Goal: Transaction & Acquisition: Purchase product/service

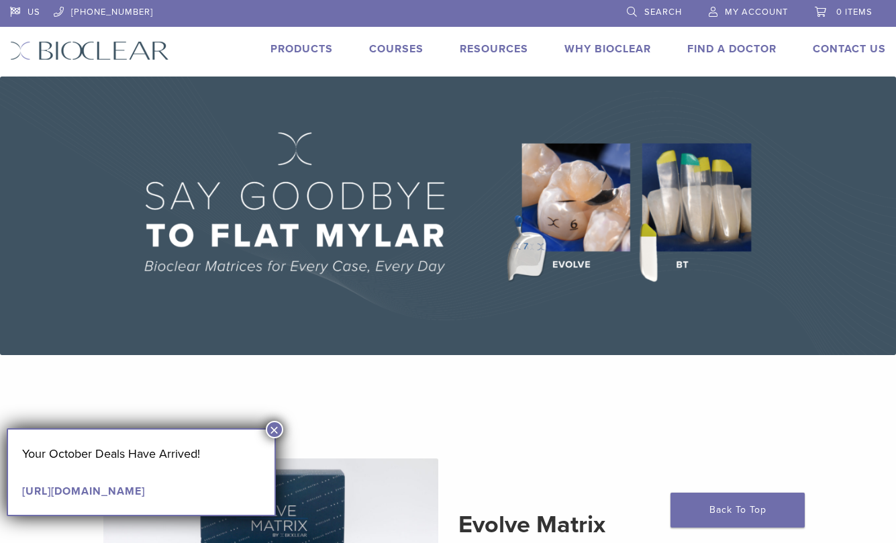
click at [408, 46] on link "Courses" at bounding box center [396, 48] width 54 height 13
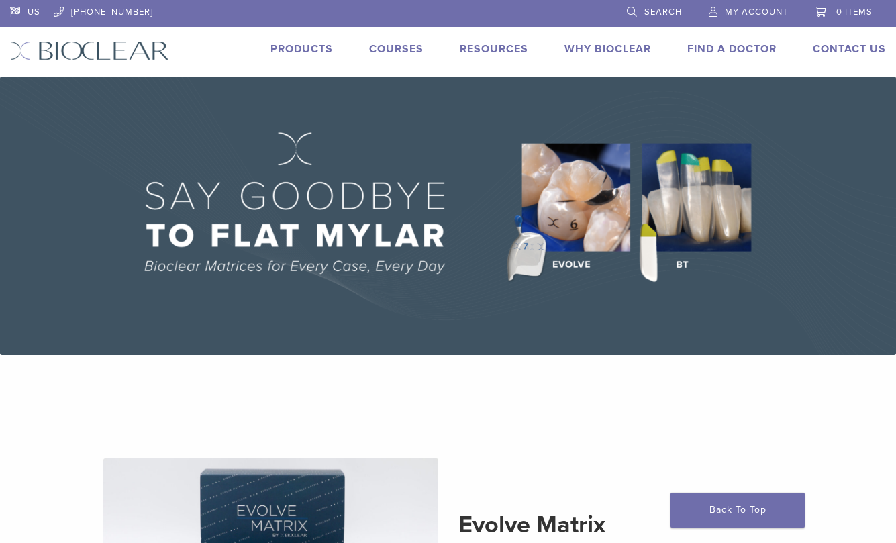
click at [285, 55] on li "Products" at bounding box center [302, 49] width 62 height 16
click at [292, 42] on link "Products" at bounding box center [302, 48] width 62 height 13
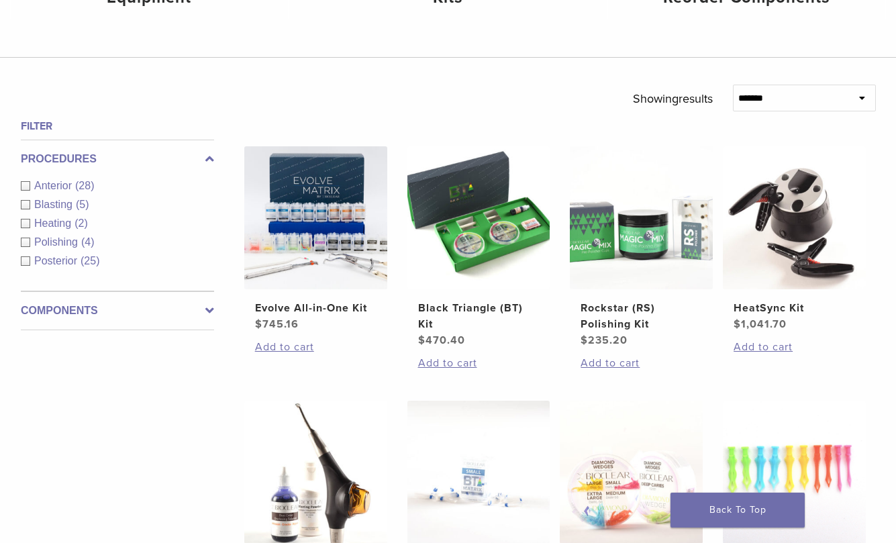
scroll to position [390, 0]
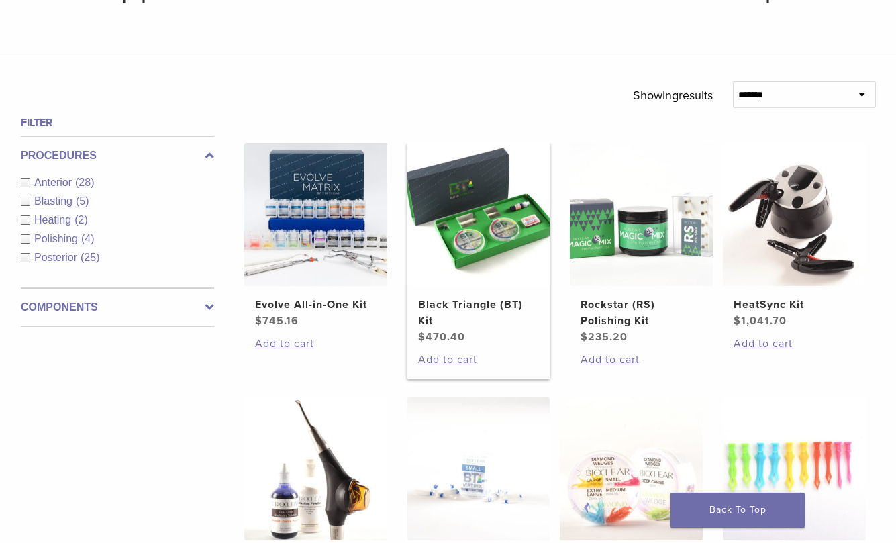
click at [475, 226] on img at bounding box center [479, 214] width 143 height 143
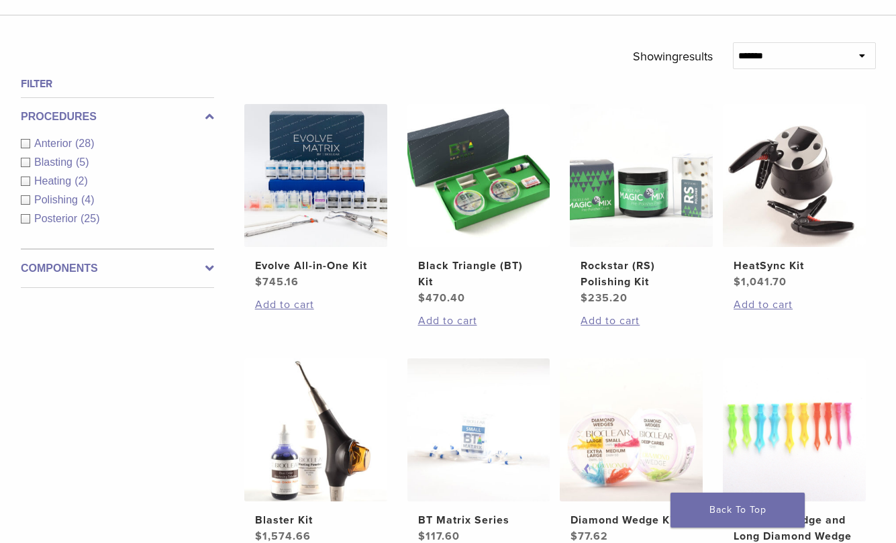
scroll to position [307, 0]
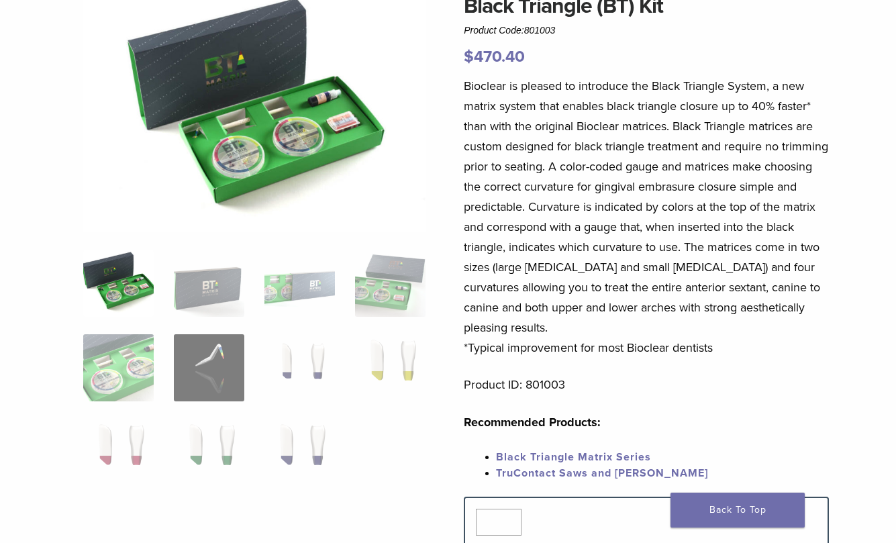
scroll to position [133, 0]
click at [206, 297] on img at bounding box center [209, 282] width 70 height 67
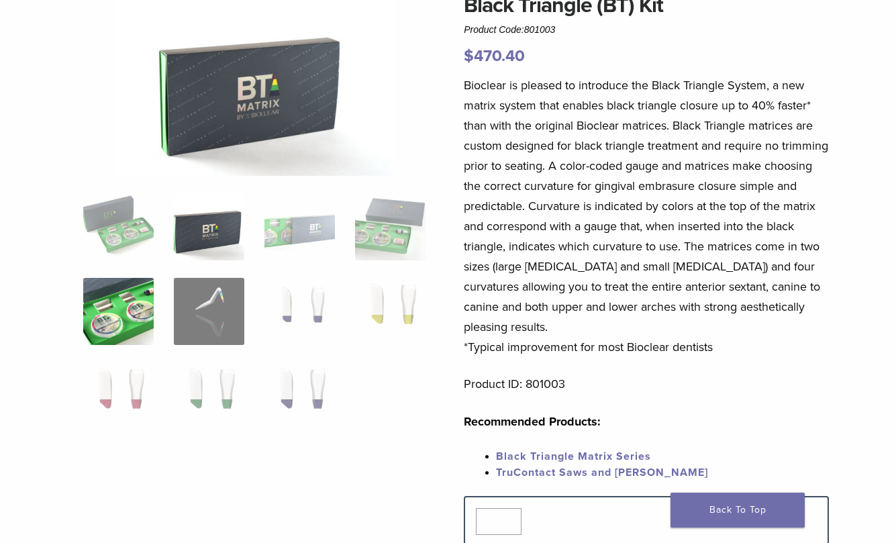
click at [147, 326] on img at bounding box center [118, 311] width 70 height 67
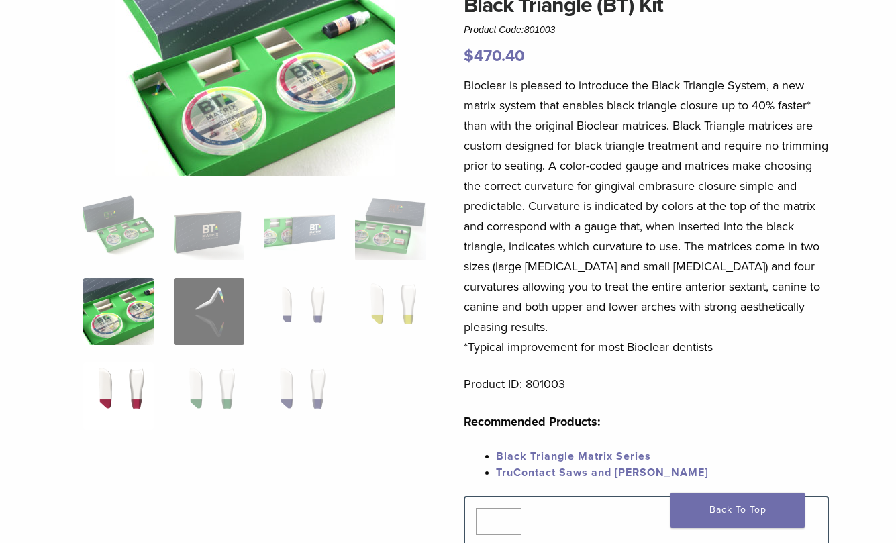
click at [131, 389] on img at bounding box center [118, 396] width 70 height 67
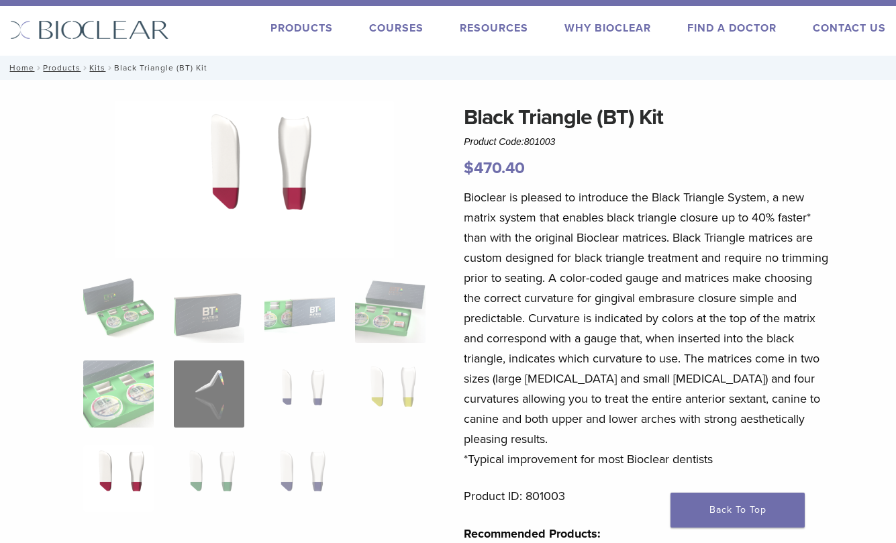
scroll to position [18, 0]
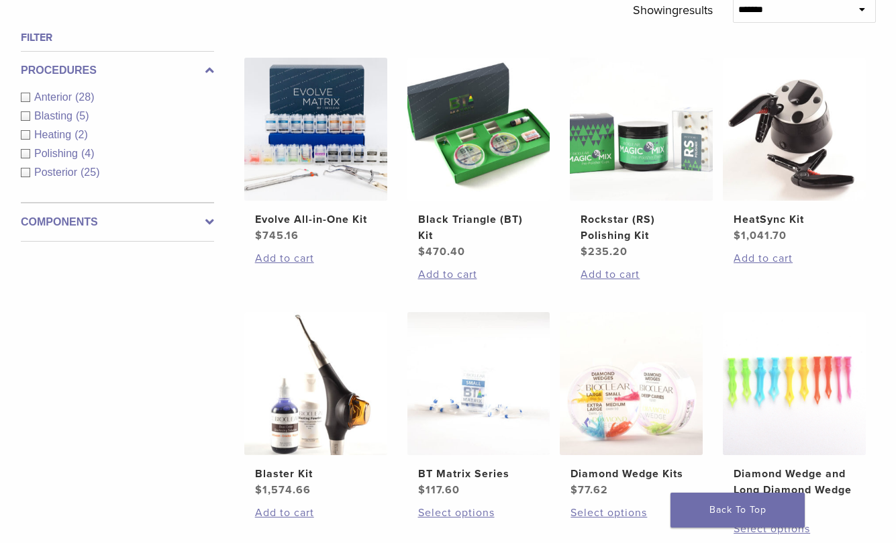
scroll to position [455, 0]
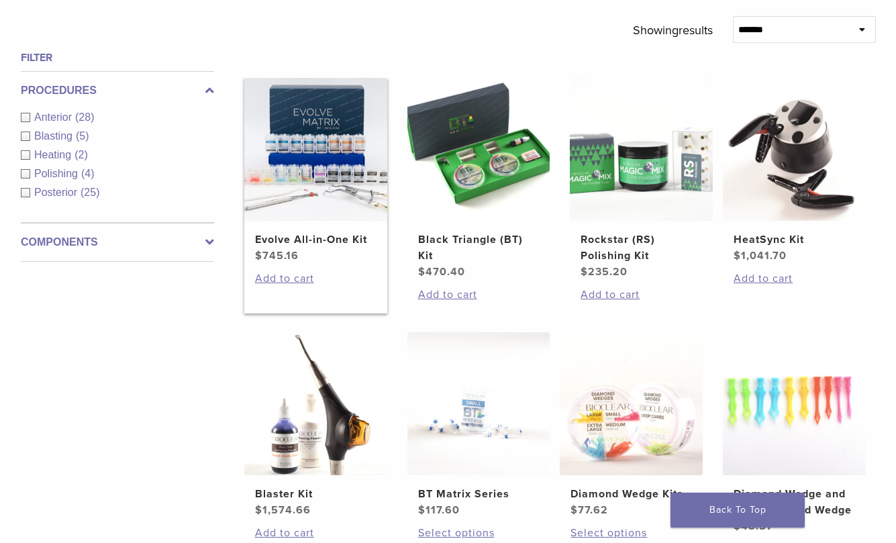
click at [305, 192] on img at bounding box center [315, 149] width 143 height 143
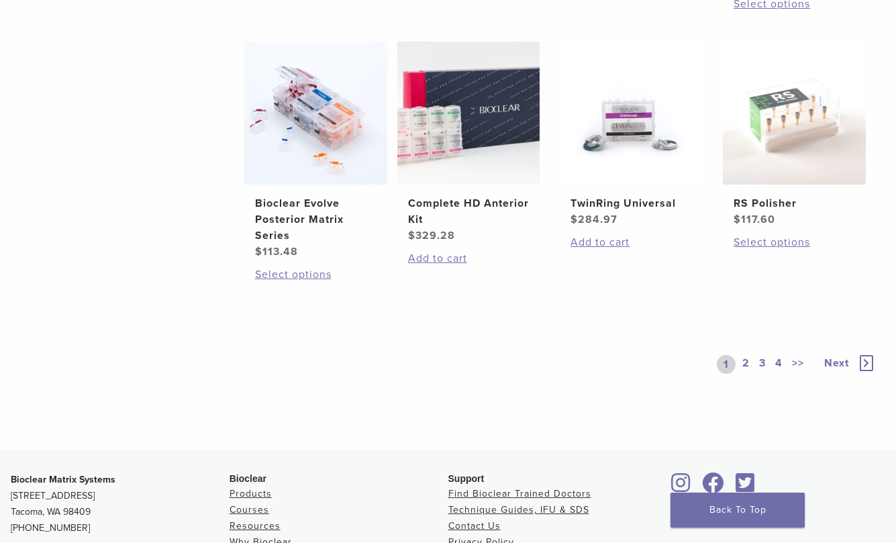
scroll to position [995, 0]
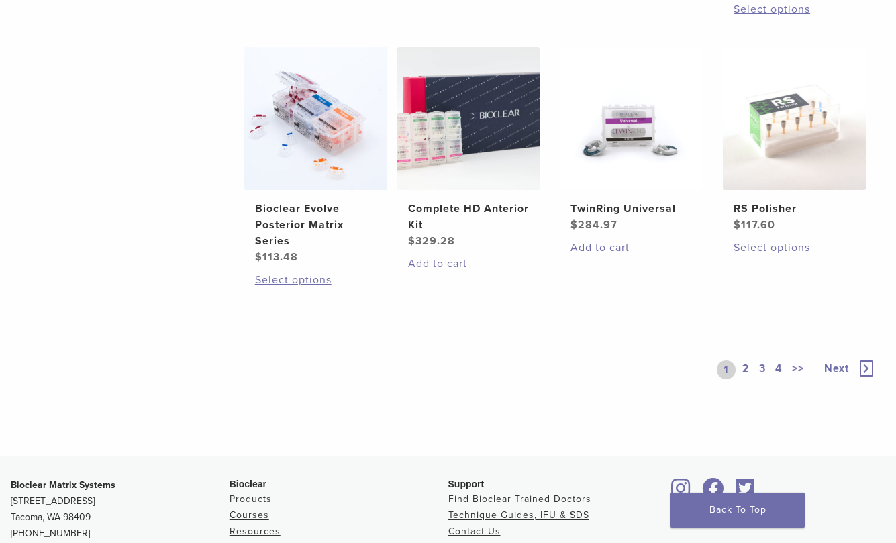
click at [751, 368] on link "2" at bounding box center [746, 370] width 13 height 19
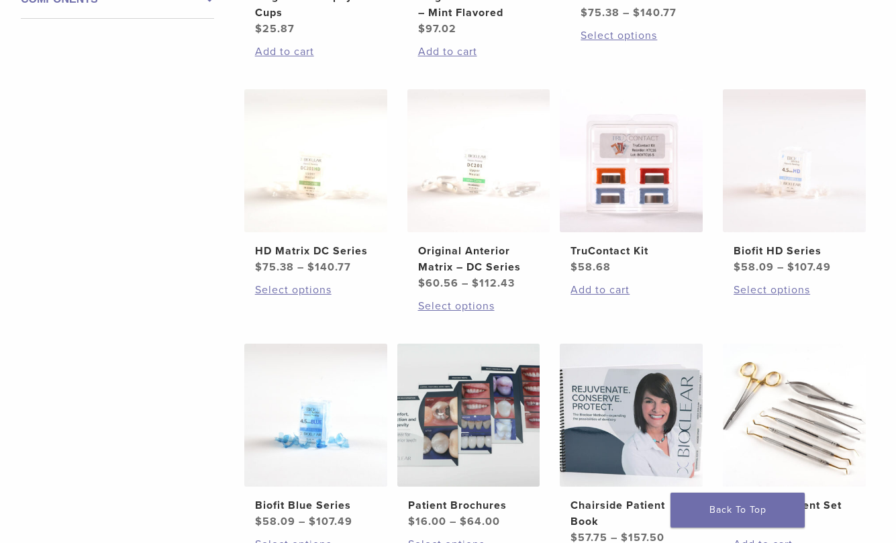
scroll to position [1212, 0]
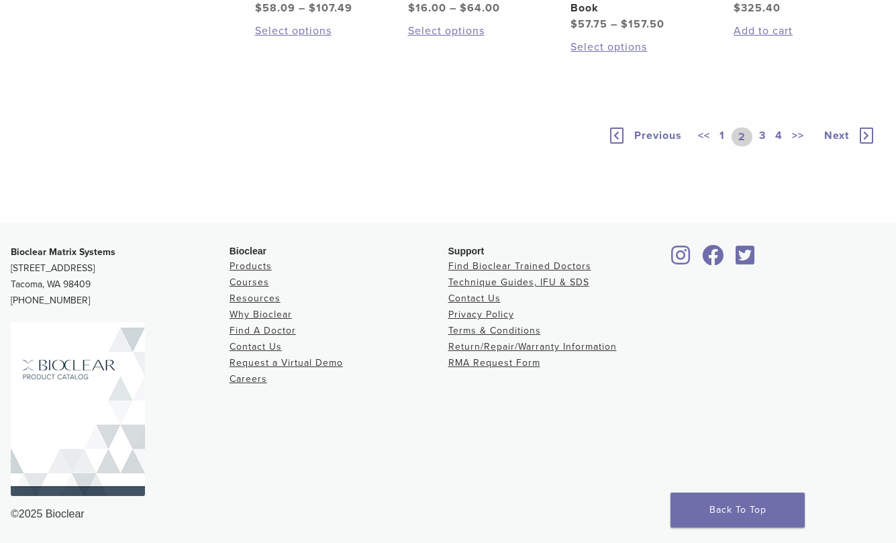
click at [761, 132] on link "3" at bounding box center [763, 137] width 12 height 19
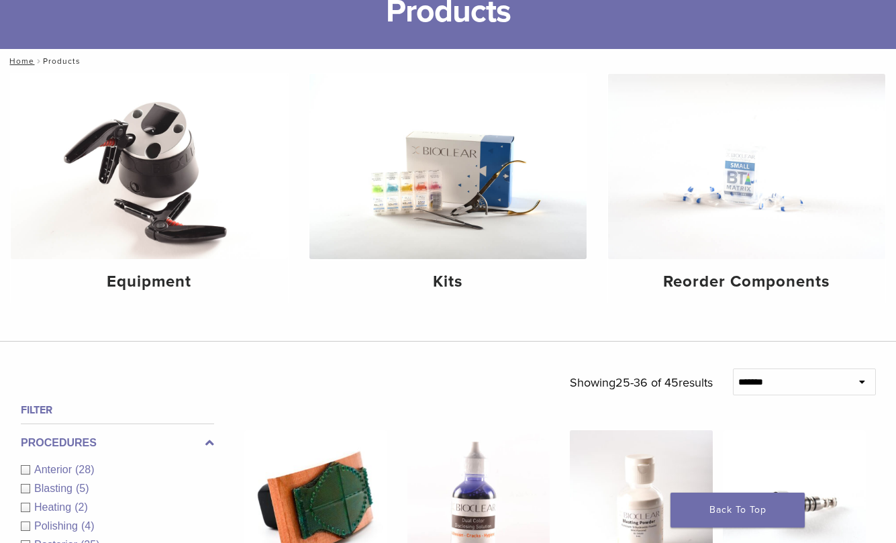
scroll to position [104, 0]
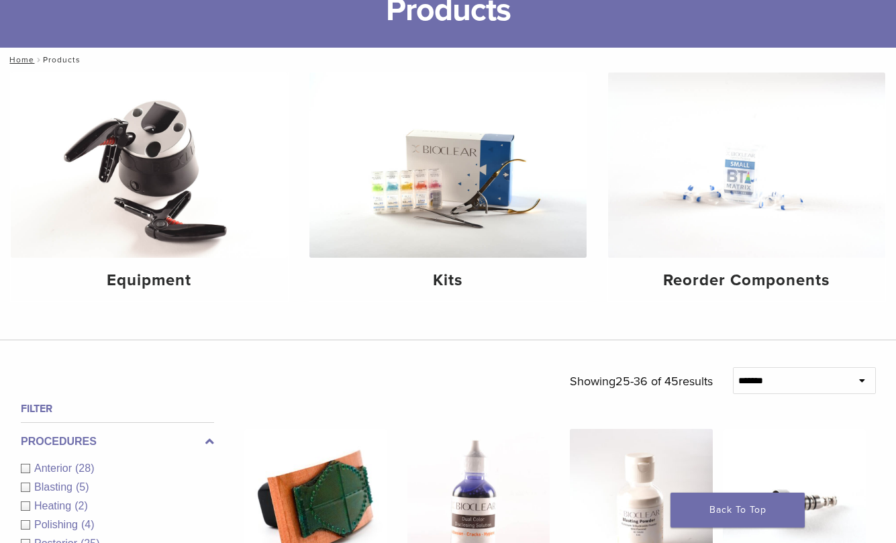
click at [428, 176] on img at bounding box center [447, 165] width 277 height 185
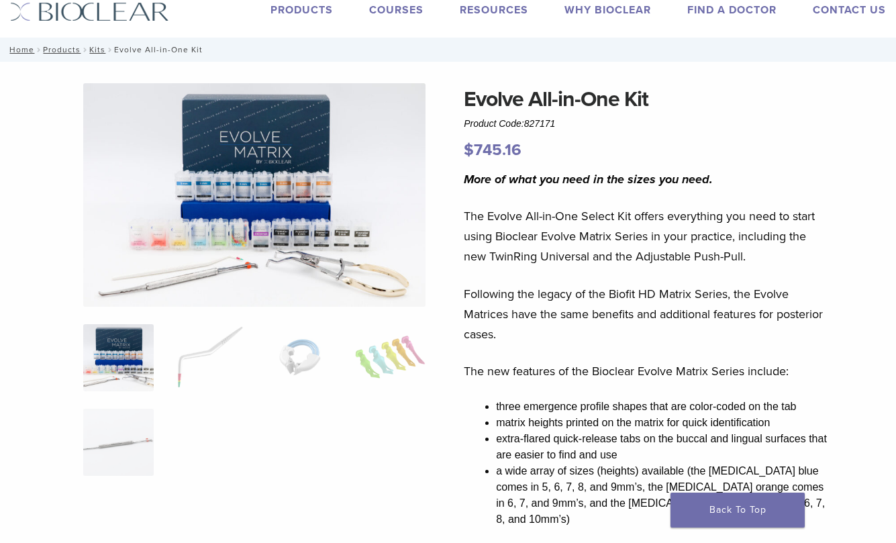
scroll to position [50, 0]
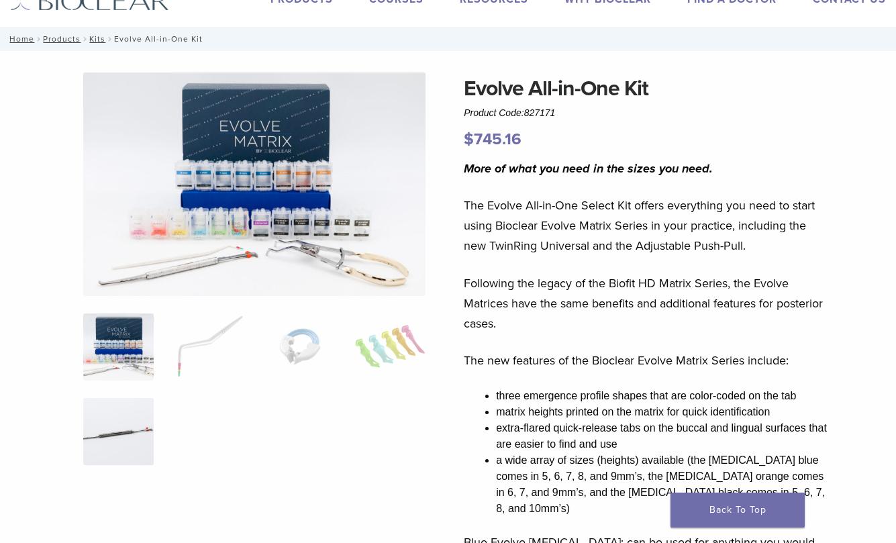
click at [138, 444] on img at bounding box center [118, 431] width 70 height 67
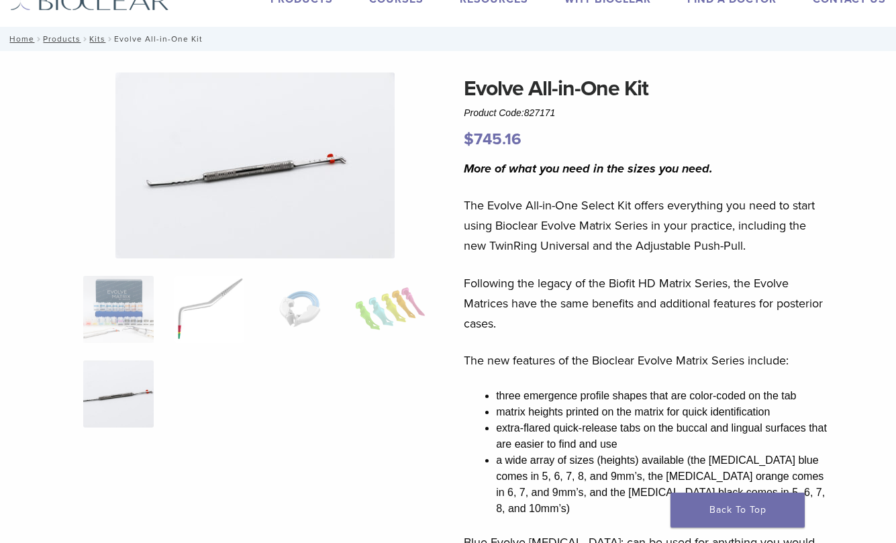
click at [215, 341] on img at bounding box center [209, 309] width 70 height 67
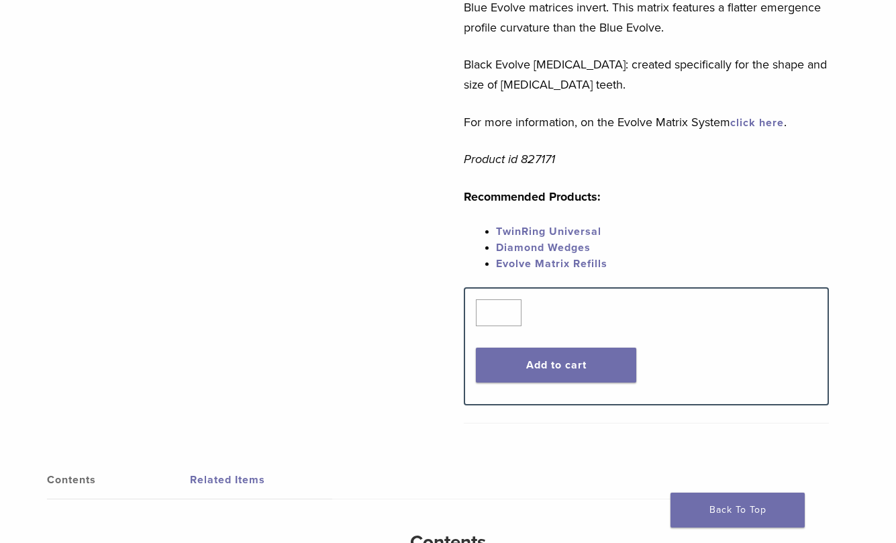
scroll to position [766, 0]
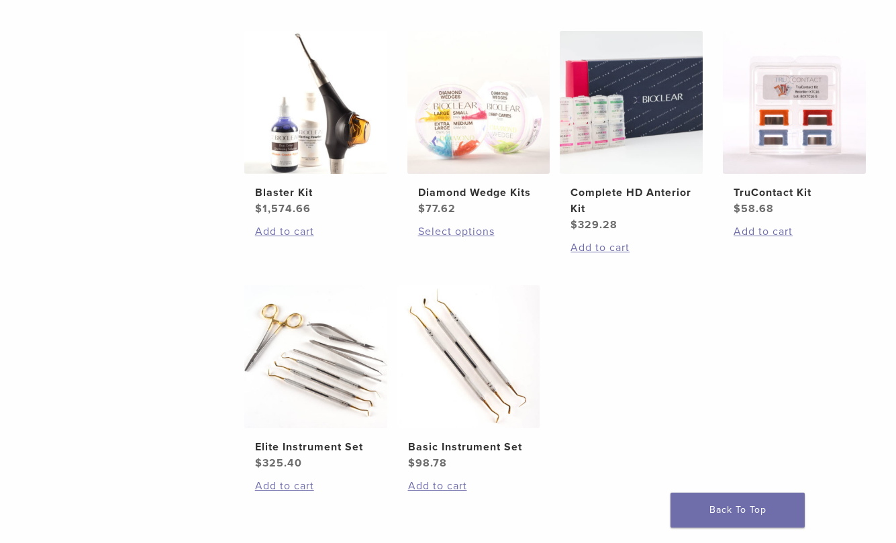
scroll to position [538, 0]
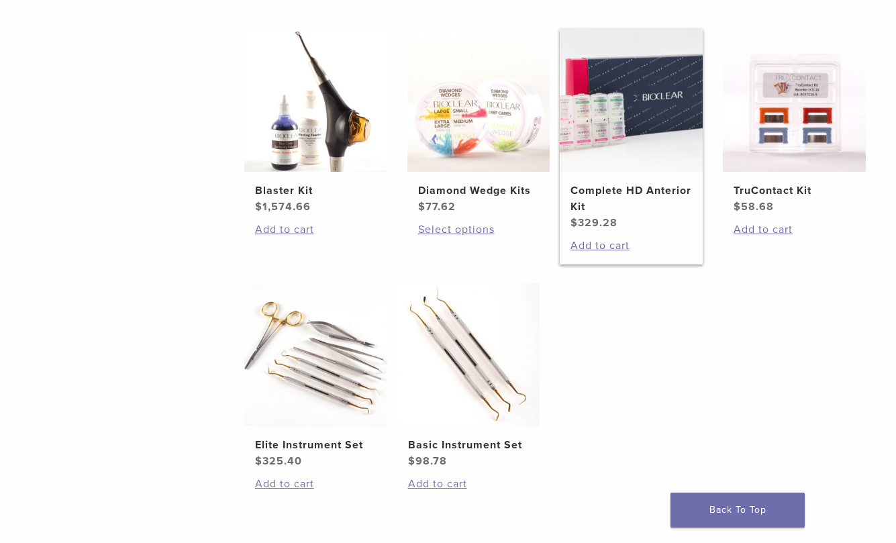
click at [655, 83] on img at bounding box center [631, 100] width 143 height 143
